Goal: Task Accomplishment & Management: Use online tool/utility

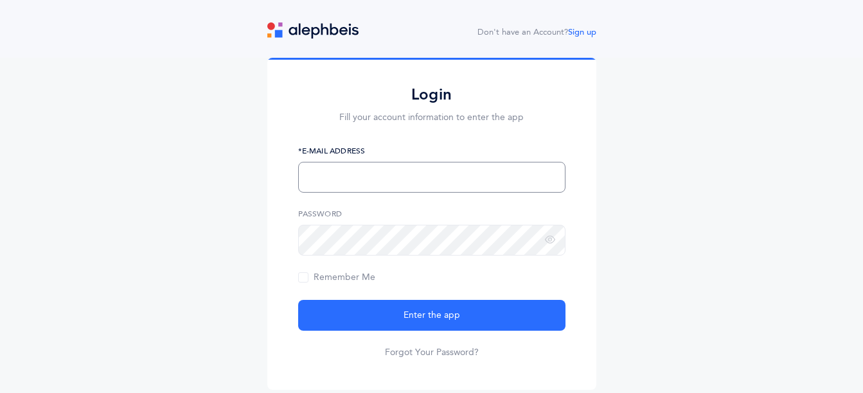
click at [364, 184] on input "text" at bounding box center [431, 177] width 267 height 31
type input "[EMAIL_ADDRESS][DOMAIN_NAME]"
click at [298, 300] on button "Enter the app" at bounding box center [431, 315] width 267 height 31
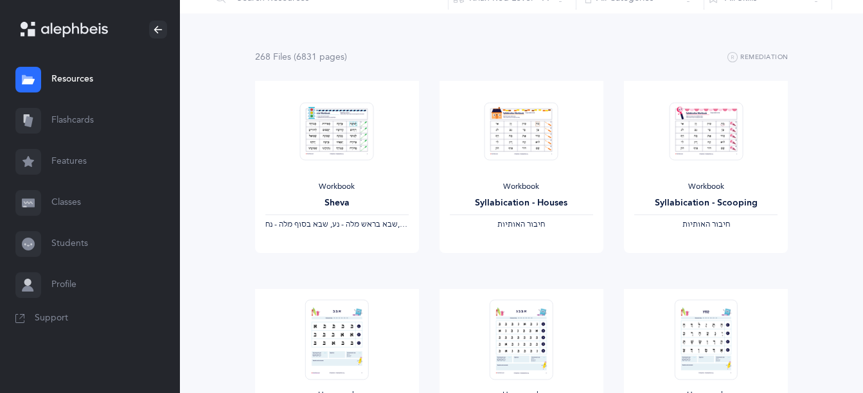
scroll to position [319, 0]
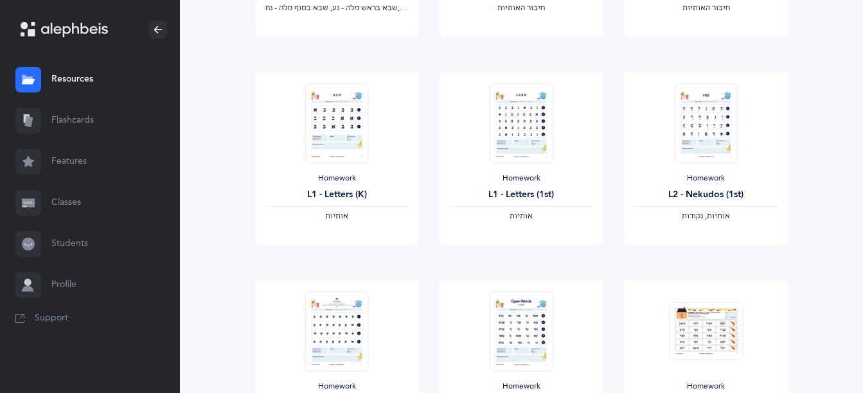
click at [65, 238] on link "Students" at bounding box center [90, 244] width 180 height 41
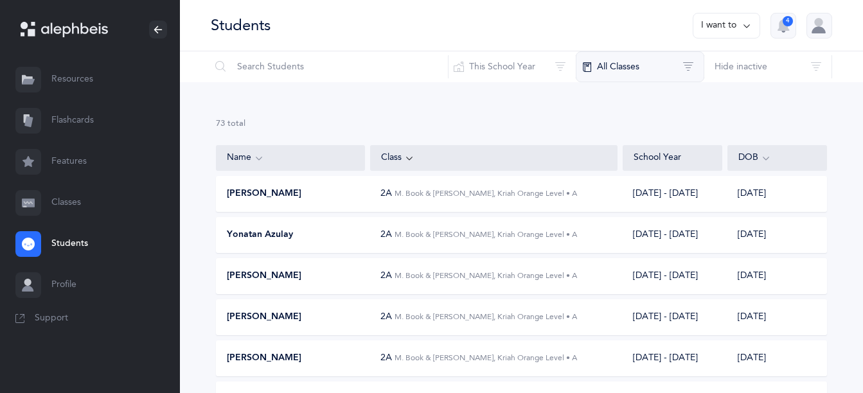
click at [606, 79] on button "All Classes" at bounding box center [640, 66] width 128 height 31
click at [576, 135] on button "5G Shoshana Rapps, 2025 - 2026" at bounding box center [648, 135] width 173 height 26
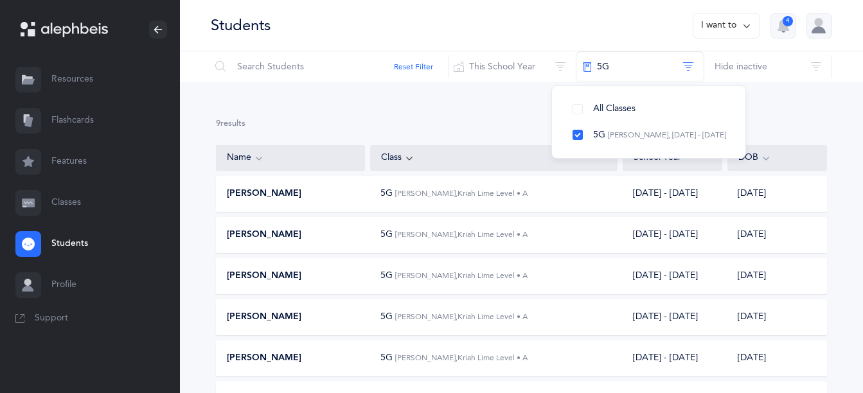
click at [465, 111] on div "9 results total Name Class School Year DOB Molly Balsam 5G Shoshana Rapps, Kria…" at bounding box center [521, 339] width 683 height 515
click at [321, 194] on div "Molly Balsam" at bounding box center [291, 194] width 148 height 13
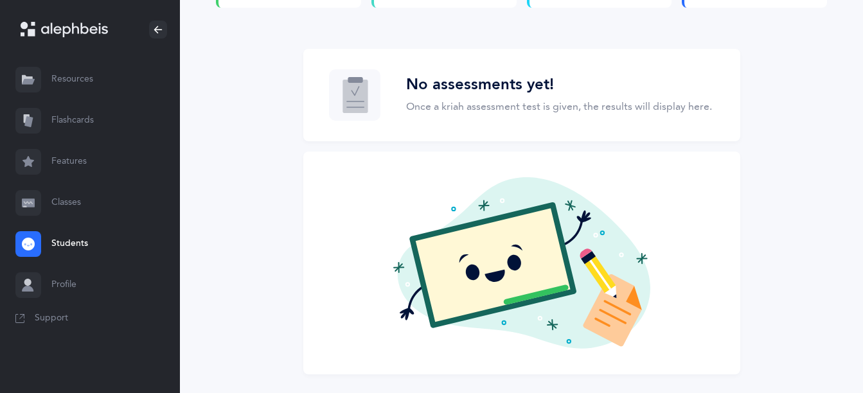
scroll to position [213, 0]
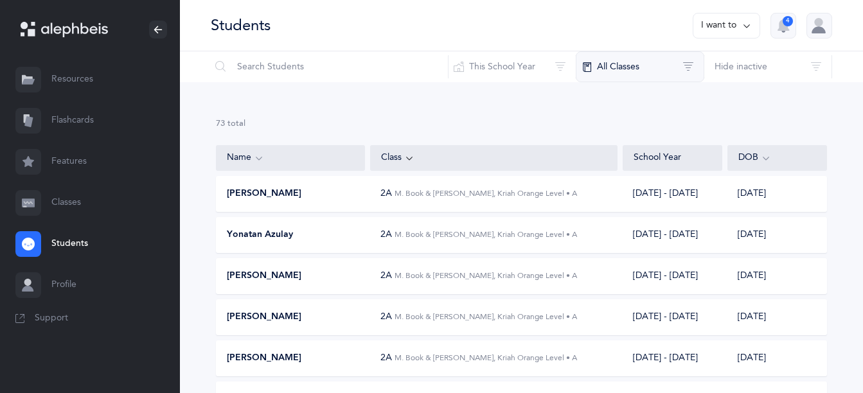
click at [653, 69] on button "All Classes" at bounding box center [640, 66] width 128 height 31
click at [603, 136] on span "5G" at bounding box center [599, 135] width 12 height 10
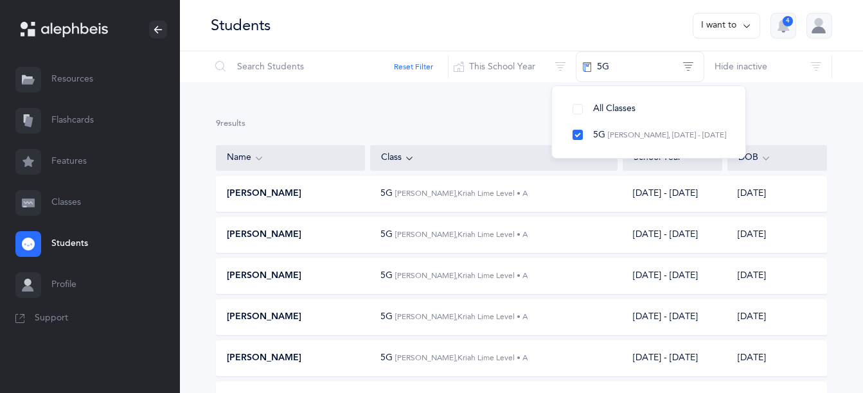
click at [487, 121] on div "9 results total" at bounding box center [521, 124] width 611 height 12
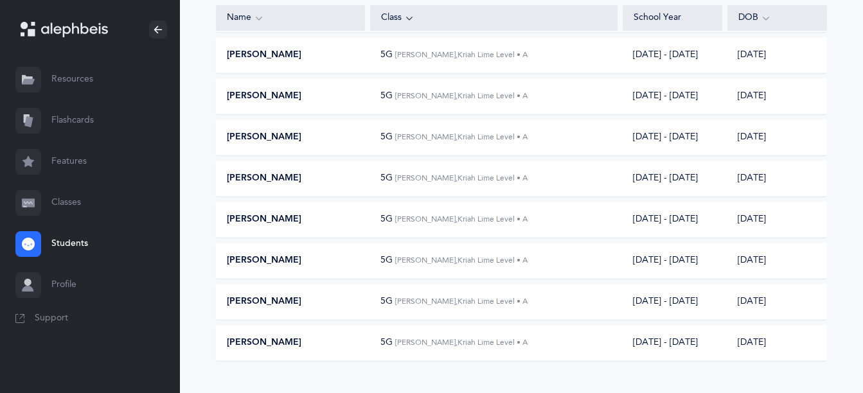
scroll to position [181, 0]
click at [409, 261] on span "Shoshana Rapps, Kriah Lime Level • A" at bounding box center [461, 259] width 132 height 9
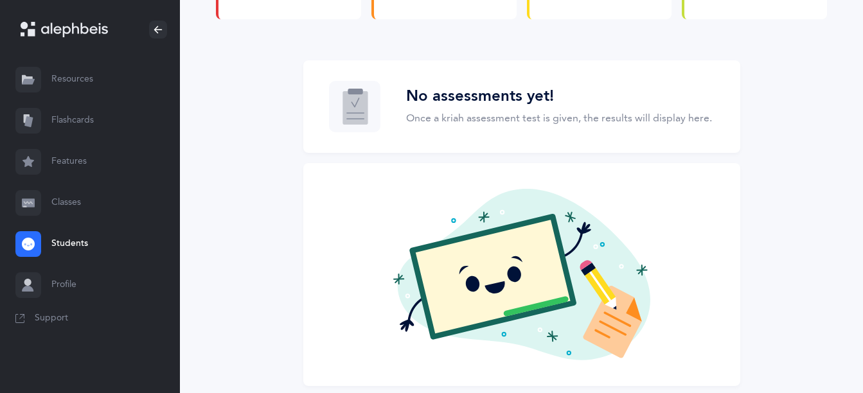
scroll to position [213, 0]
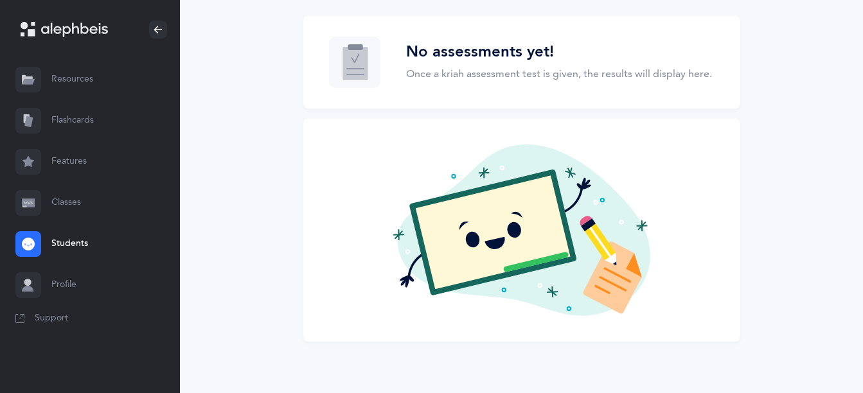
click at [80, 300] on link "Profile" at bounding box center [90, 285] width 180 height 41
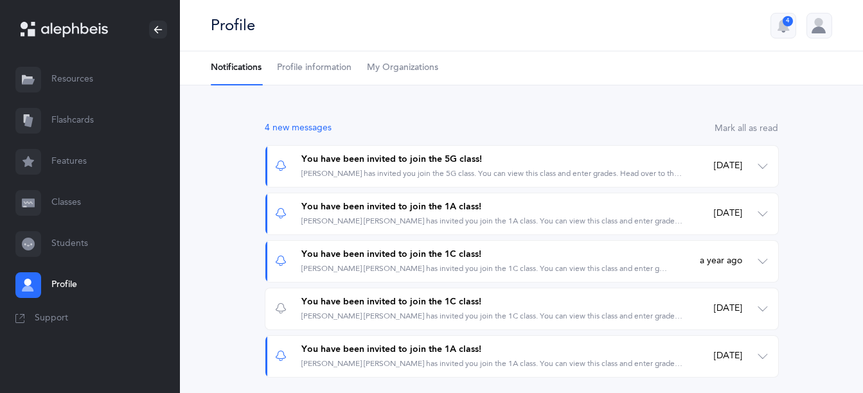
click at [67, 205] on link "Classes" at bounding box center [90, 202] width 180 height 41
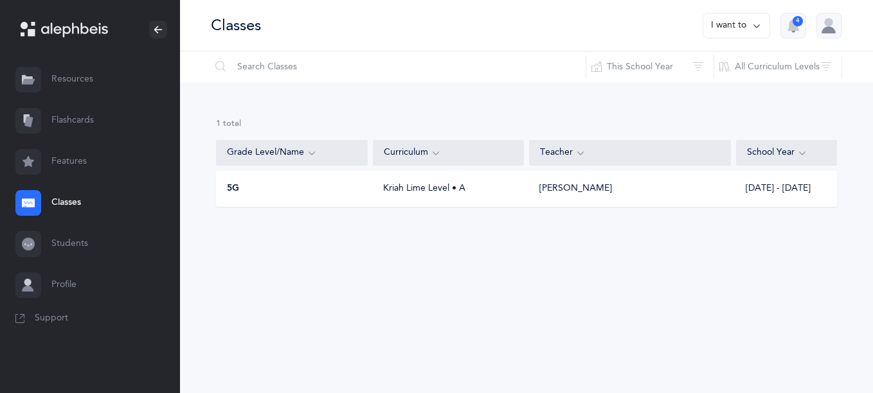
click at [76, 76] on link "Resources" at bounding box center [90, 79] width 180 height 41
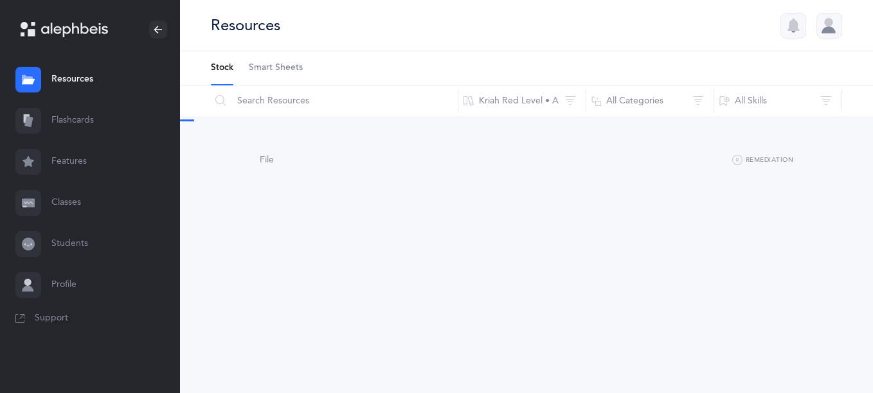
click at [75, 105] on link "Flashcards" at bounding box center [90, 120] width 180 height 41
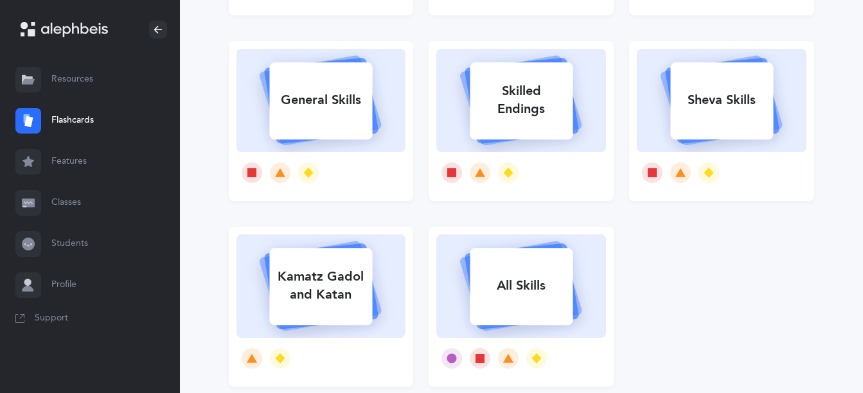
scroll to position [346, 0]
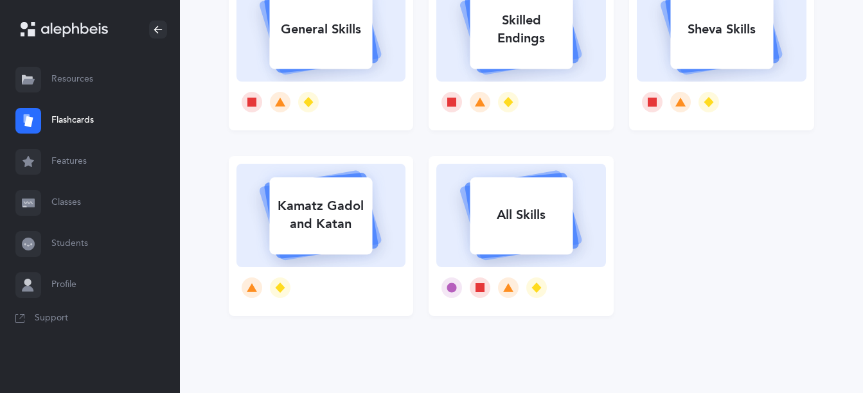
click at [553, 242] on rect at bounding box center [521, 215] width 103 height 77
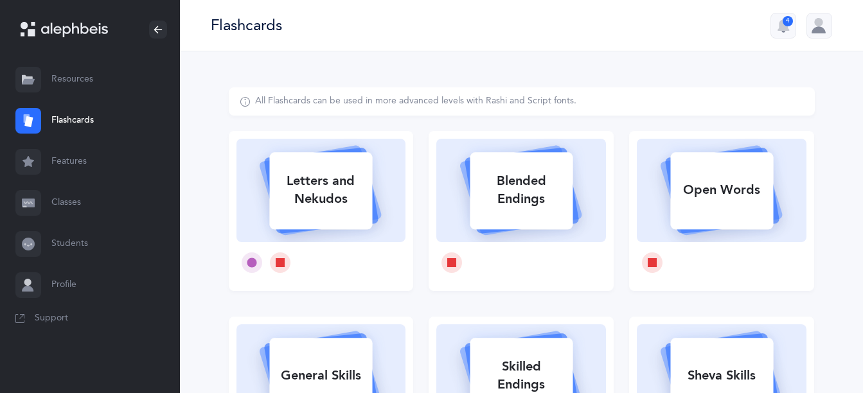
select select
select select "single"
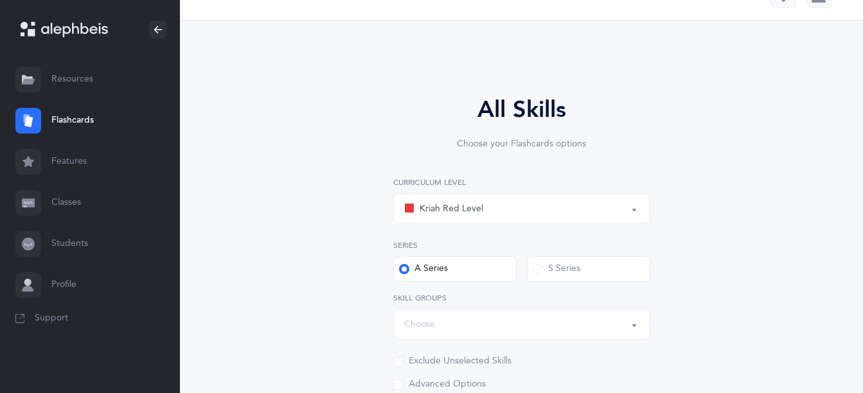
scroll to position [155, 0]
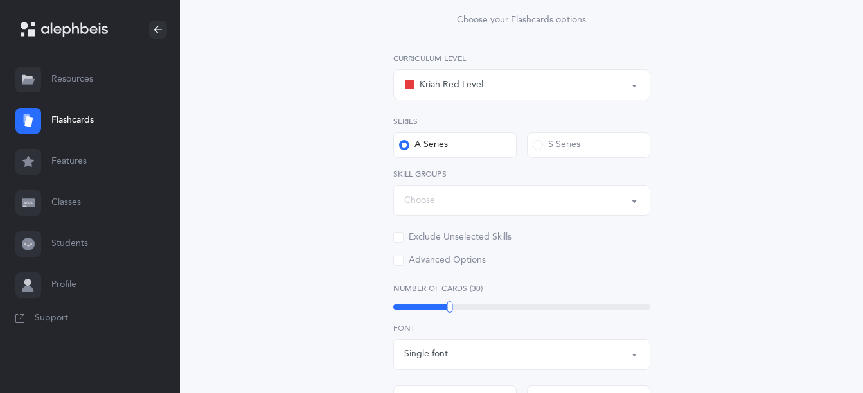
click at [568, 150] on div "S Series" at bounding box center [557, 145] width 48 height 13
click at [0, 0] on input "S Series" at bounding box center [0, 0] width 0 height 0
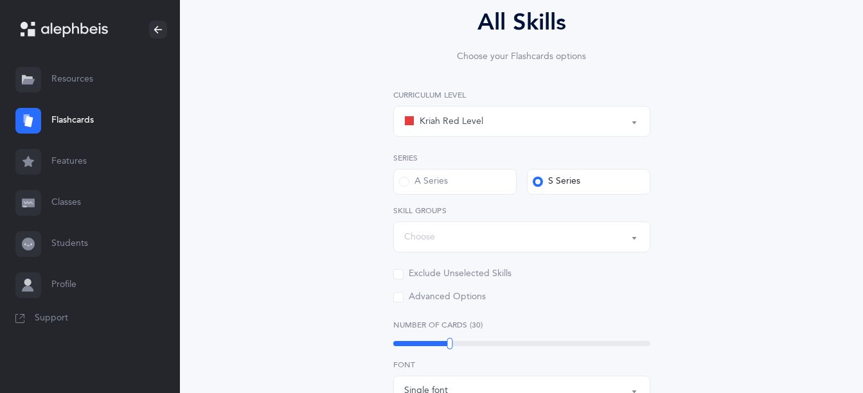
scroll to position [118, 0]
click at [523, 128] on div "Kriah Red Level" at bounding box center [521, 122] width 235 height 22
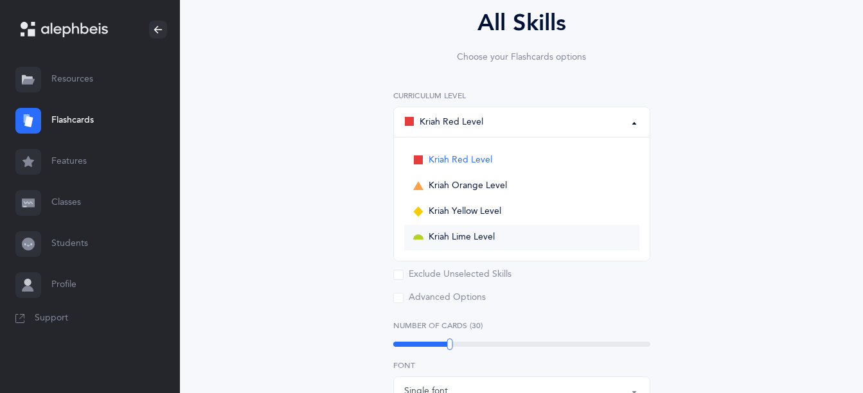
click at [479, 235] on span "Kriah Lime Level" at bounding box center [462, 238] width 66 height 12
select select "6"
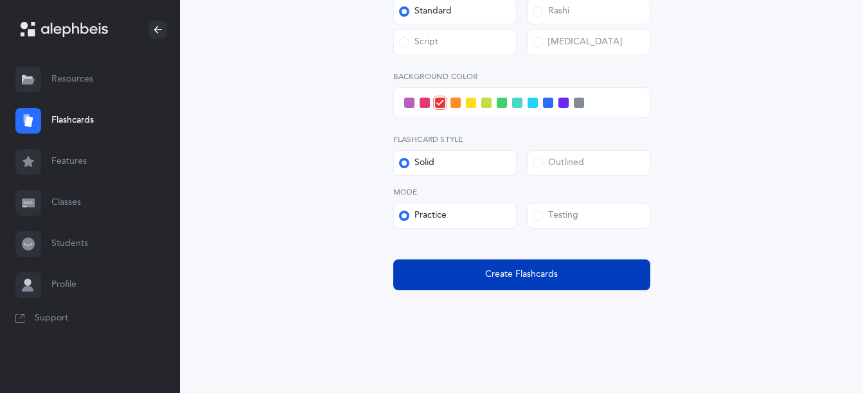
click at [519, 276] on span "Create Flashcards" at bounding box center [521, 274] width 73 height 13
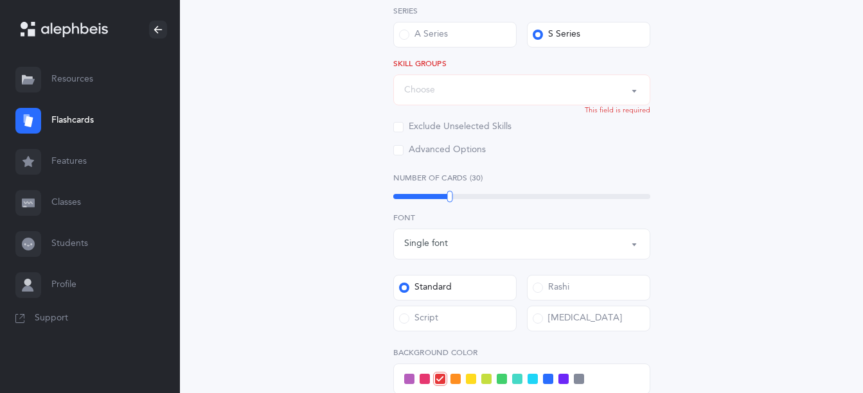
scroll to position [265, 0]
click at [438, 91] on div "Choose" at bounding box center [521, 91] width 235 height 22
click at [457, 130] on span "General Skills" at bounding box center [462, 129] width 54 height 12
select select "General Skills"
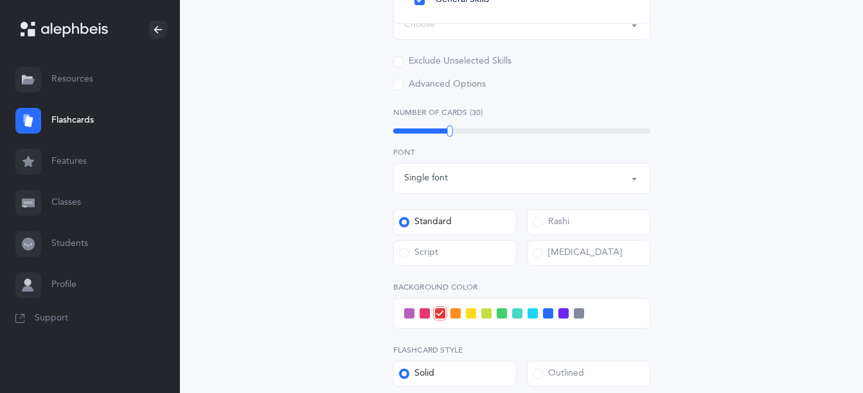
scroll to position [605, 0]
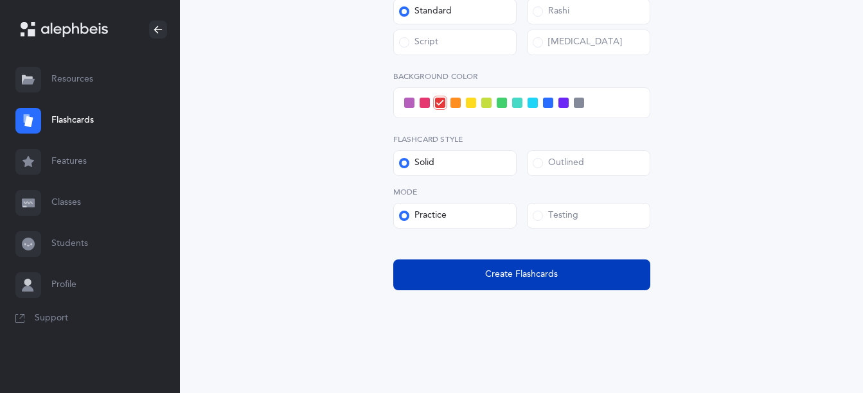
click at [482, 262] on button "Create Flashcards" at bounding box center [521, 275] width 257 height 31
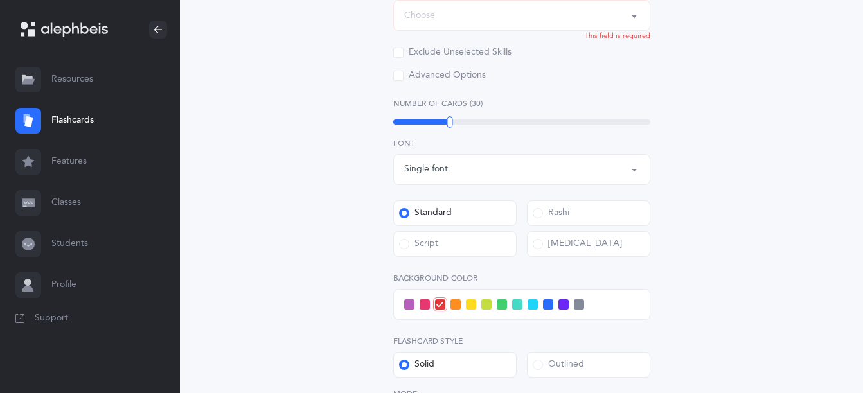
scroll to position [347, 0]
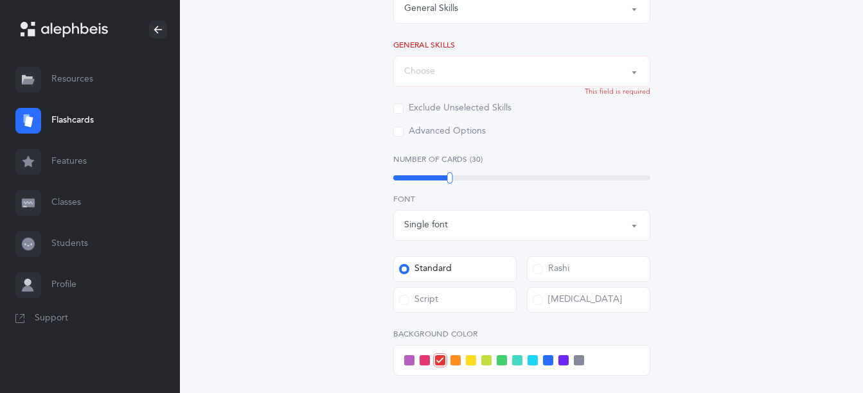
click at [463, 65] on div "Choose" at bounding box center [521, 71] width 235 height 22
click at [450, 105] on span "אותיות אילמות: א" at bounding box center [468, 110] width 67 height 12
select select "82"
click at [551, 154] on label "Number of Cards (30)" at bounding box center [521, 160] width 257 height 12
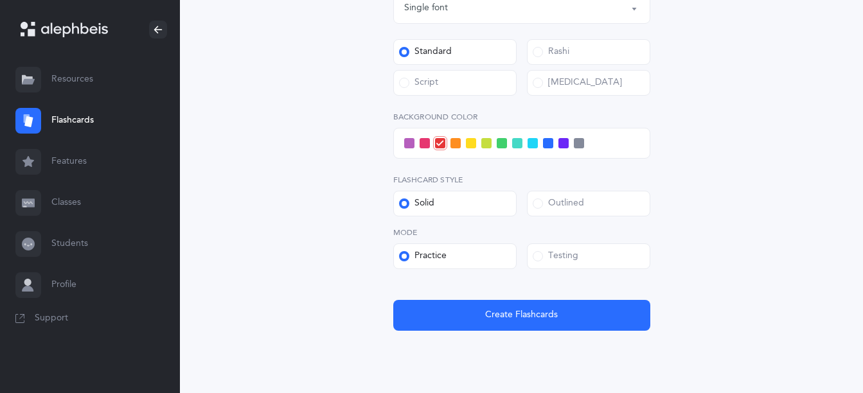
scroll to position [605, 0]
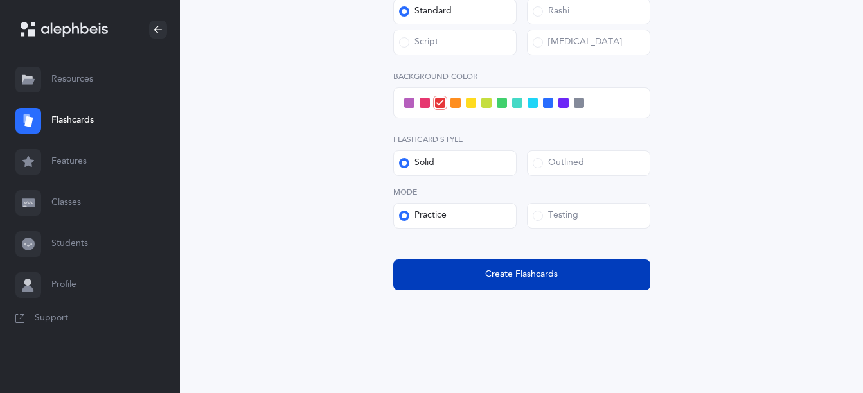
click at [515, 263] on button "Create Flashcards" at bounding box center [521, 275] width 257 height 31
click at [511, 279] on span "Create Flashcards" at bounding box center [521, 274] width 73 height 13
click at [502, 278] on span "Create Flashcards" at bounding box center [521, 274] width 73 height 13
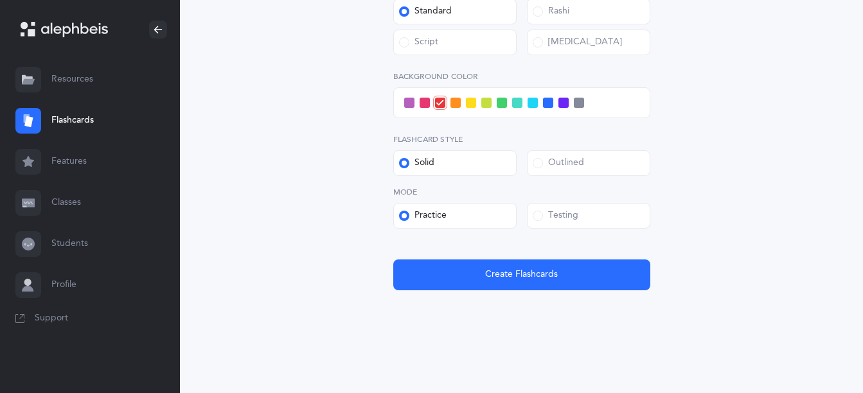
click at [470, 216] on label "Practice" at bounding box center [454, 216] width 123 height 26
click at [0, 0] on input "Practice" at bounding box center [0, 0] width 0 height 0
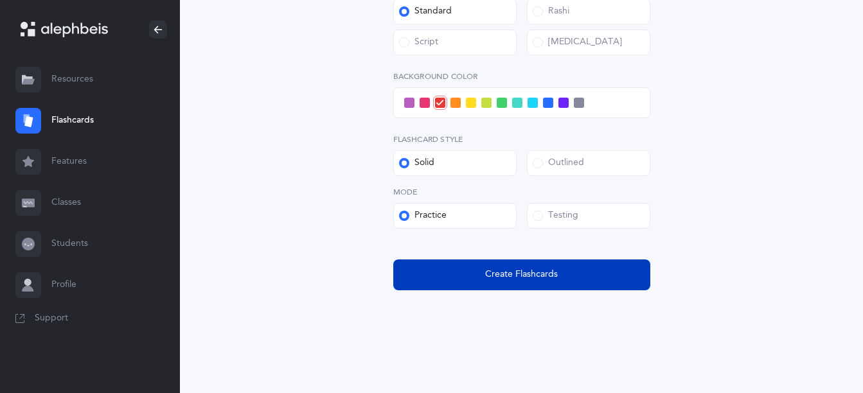
click at [518, 279] on span "Create Flashcards" at bounding box center [521, 274] width 73 height 13
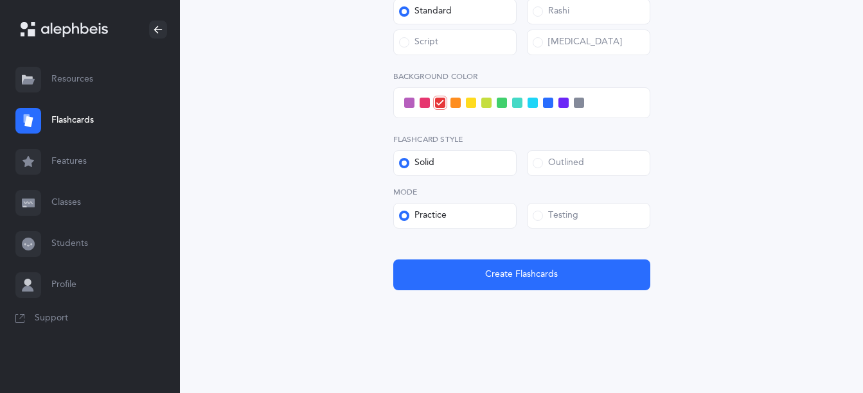
click at [85, 84] on link "Resources" at bounding box center [90, 79] width 180 height 41
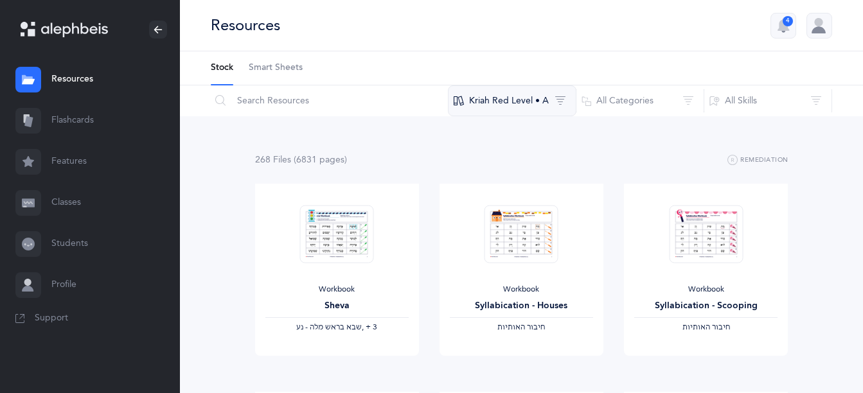
click at [501, 96] on button "Kriah Red Level • A" at bounding box center [512, 100] width 128 height 31
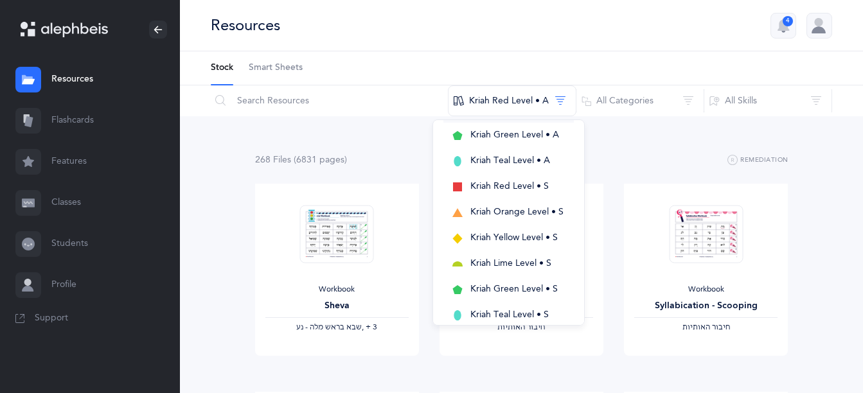
scroll to position [288, 0]
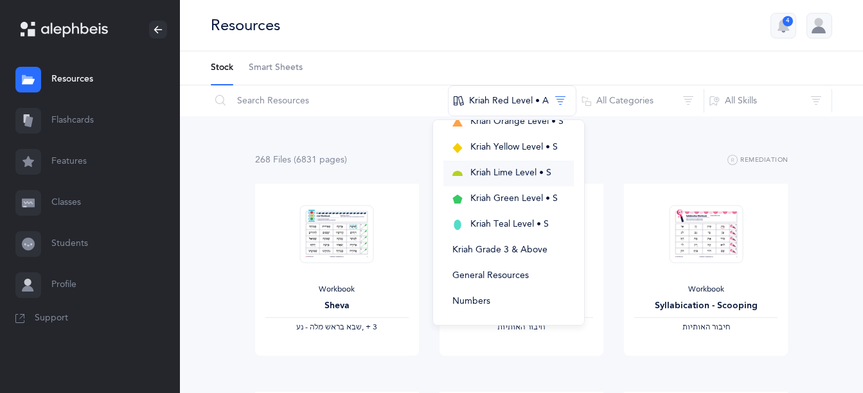
click at [508, 168] on span "Kriah Lime Level • S" at bounding box center [510, 173] width 81 height 10
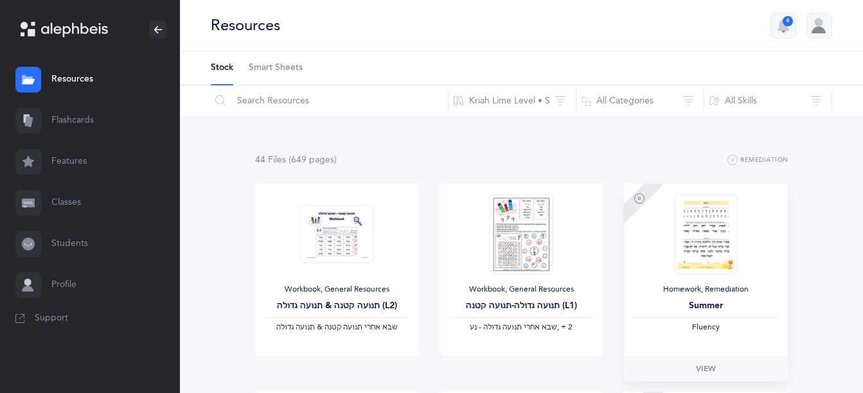
click at [695, 251] on img at bounding box center [706, 234] width 63 height 80
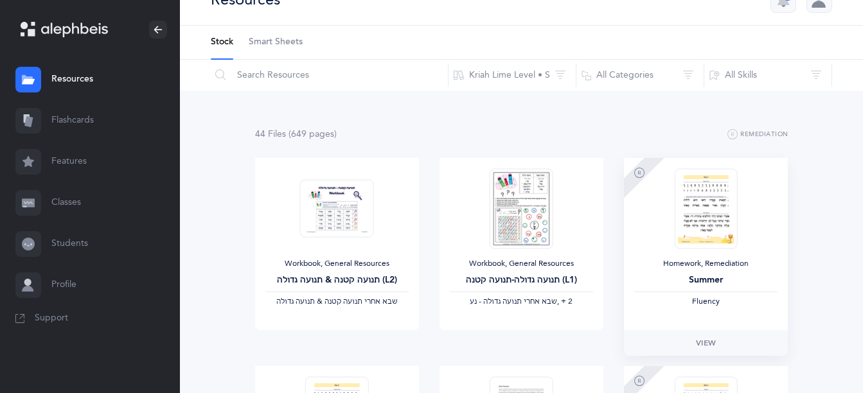
scroll to position [26, 0]
click at [707, 342] on span "View" at bounding box center [706, 343] width 21 height 12
